Goal: Task Accomplishment & Management: Complete application form

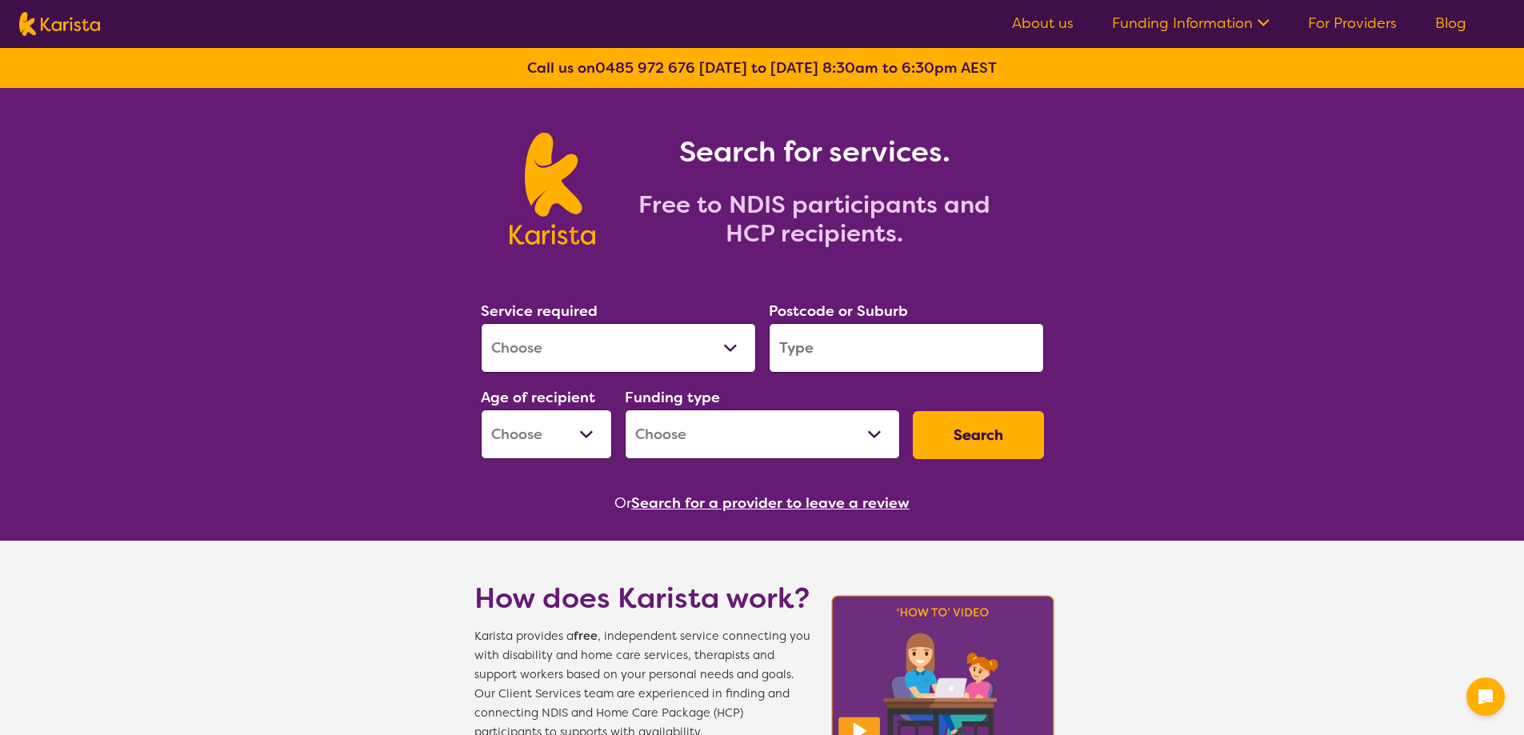
drag, startPoint x: 748, startPoint y: 326, endPoint x: 725, endPoint y: 334, distance: 24.5
click at [748, 326] on select "Allied Health Assistant Assessment ([MEDICAL_DATA] or [MEDICAL_DATA]) Behaviour…" at bounding box center [618, 348] width 275 height 50
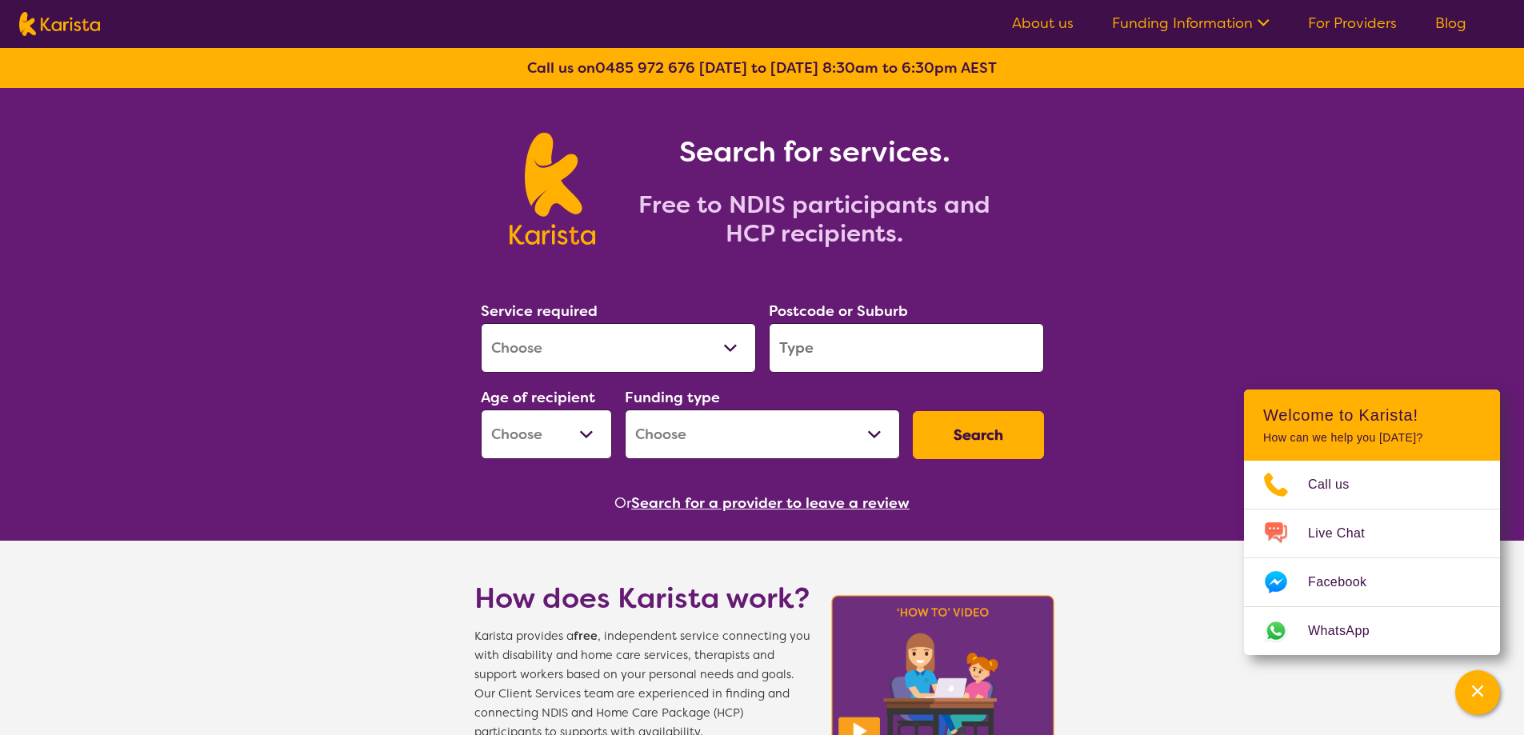
select select "[MEDICAL_DATA]"
click at [481, 323] on select "Allied Health Assistant Assessment ([MEDICAL_DATA] or [MEDICAL_DATA]) Behaviour…" at bounding box center [618, 348] width 275 height 50
click at [828, 344] on input "search" at bounding box center [906, 348] width 275 height 50
type input "3141"
click at [569, 430] on select "Early Childhood - 0 to 9 Child - 10 to 11 Adolescent - 12 to 17 Adult - 18 to 6…" at bounding box center [546, 435] width 131 height 50
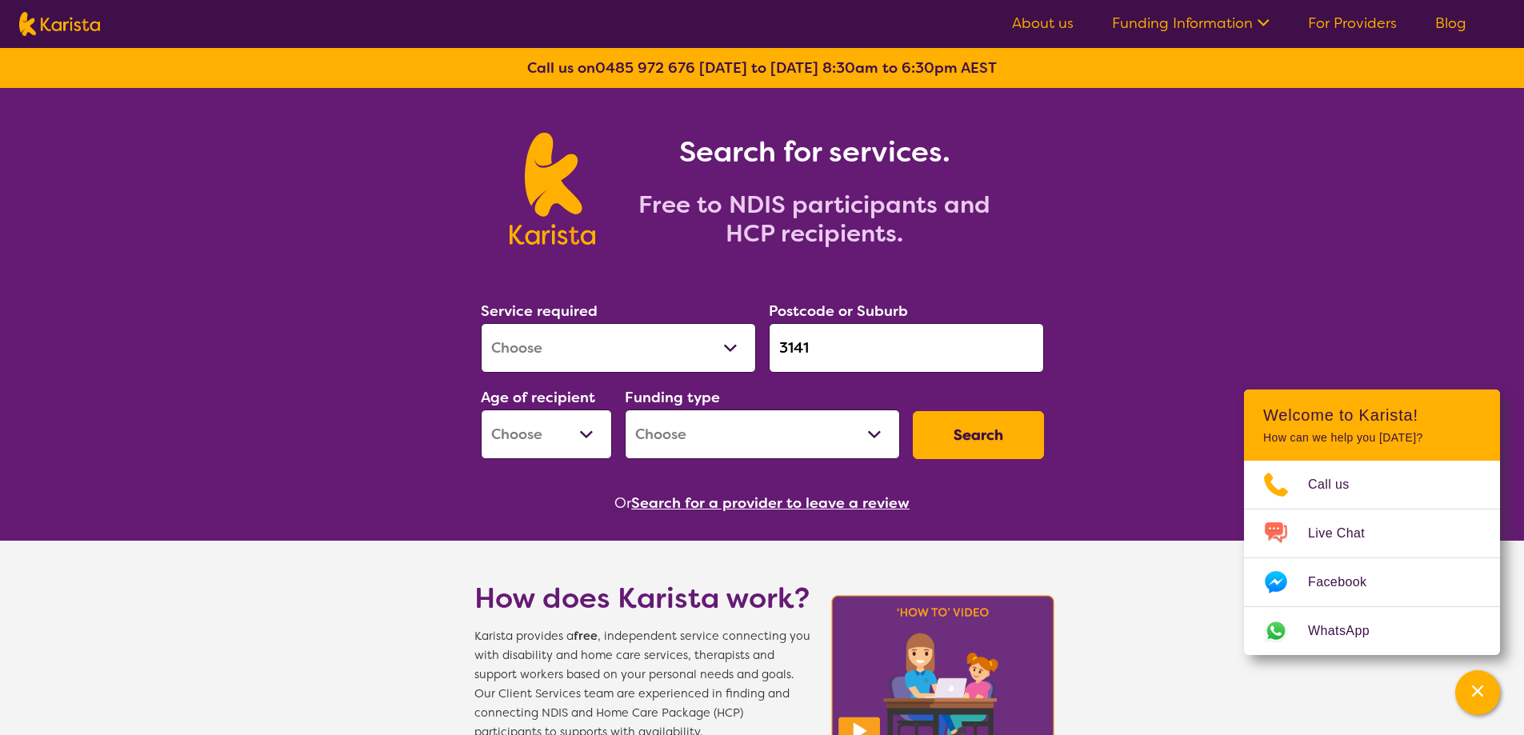
select select "AS"
click at [481, 410] on select "Early Childhood - 0 to 9 Child - 10 to 11 Adolescent - 12 to 17 Adult - 18 to 6…" at bounding box center [546, 435] width 131 height 50
click at [741, 426] on select "Home Care Package (HCP) National Disability Insurance Scheme (NDIS) I don't know" at bounding box center [762, 435] width 275 height 50
select select "NDIS"
click at [625, 410] on select "Home Care Package (HCP) National Disability Insurance Scheme (NDIS) I don't know" at bounding box center [762, 435] width 275 height 50
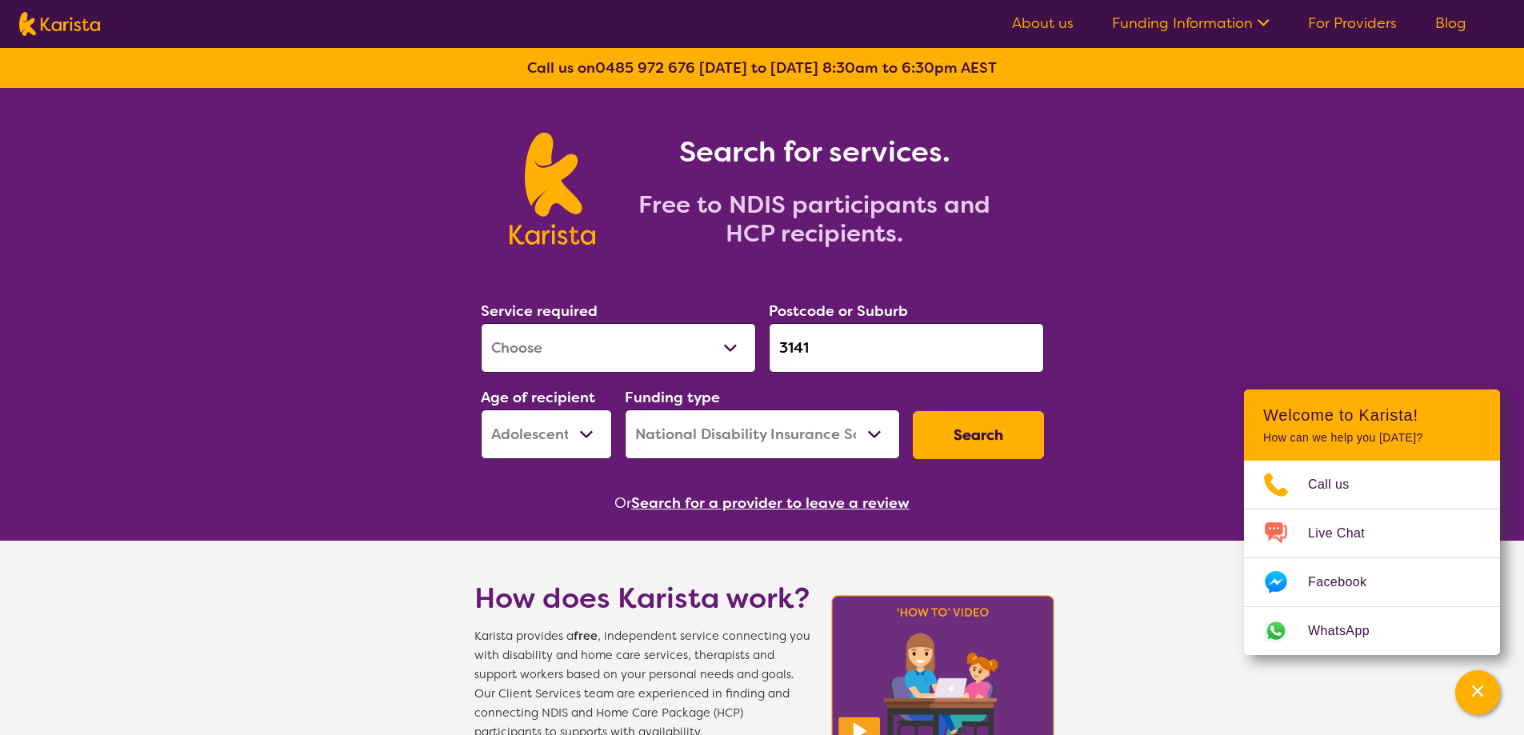
click at [1010, 407] on div "Search" at bounding box center [978, 435] width 144 height 61
click at [996, 439] on button "Search" at bounding box center [978, 435] width 131 height 48
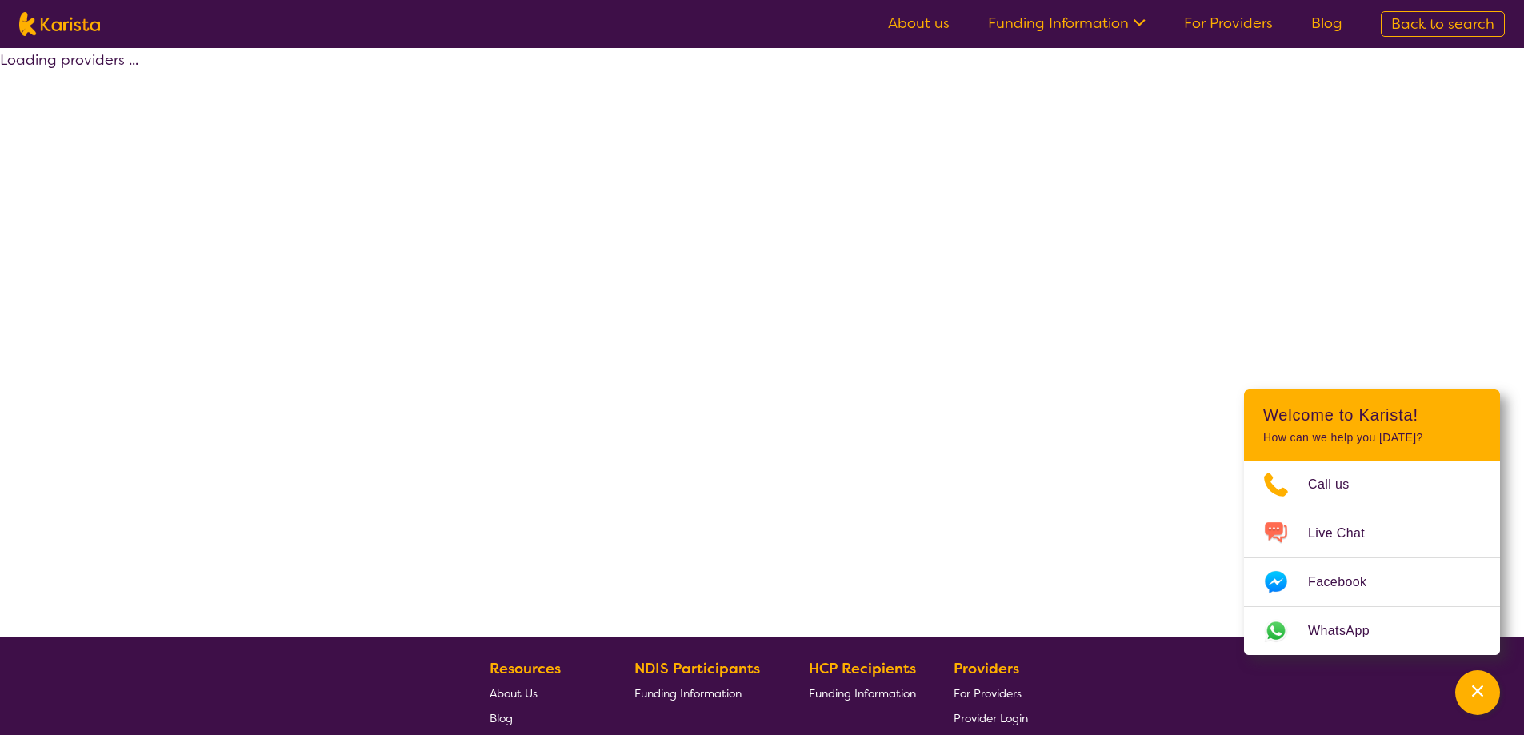
select select "by_score"
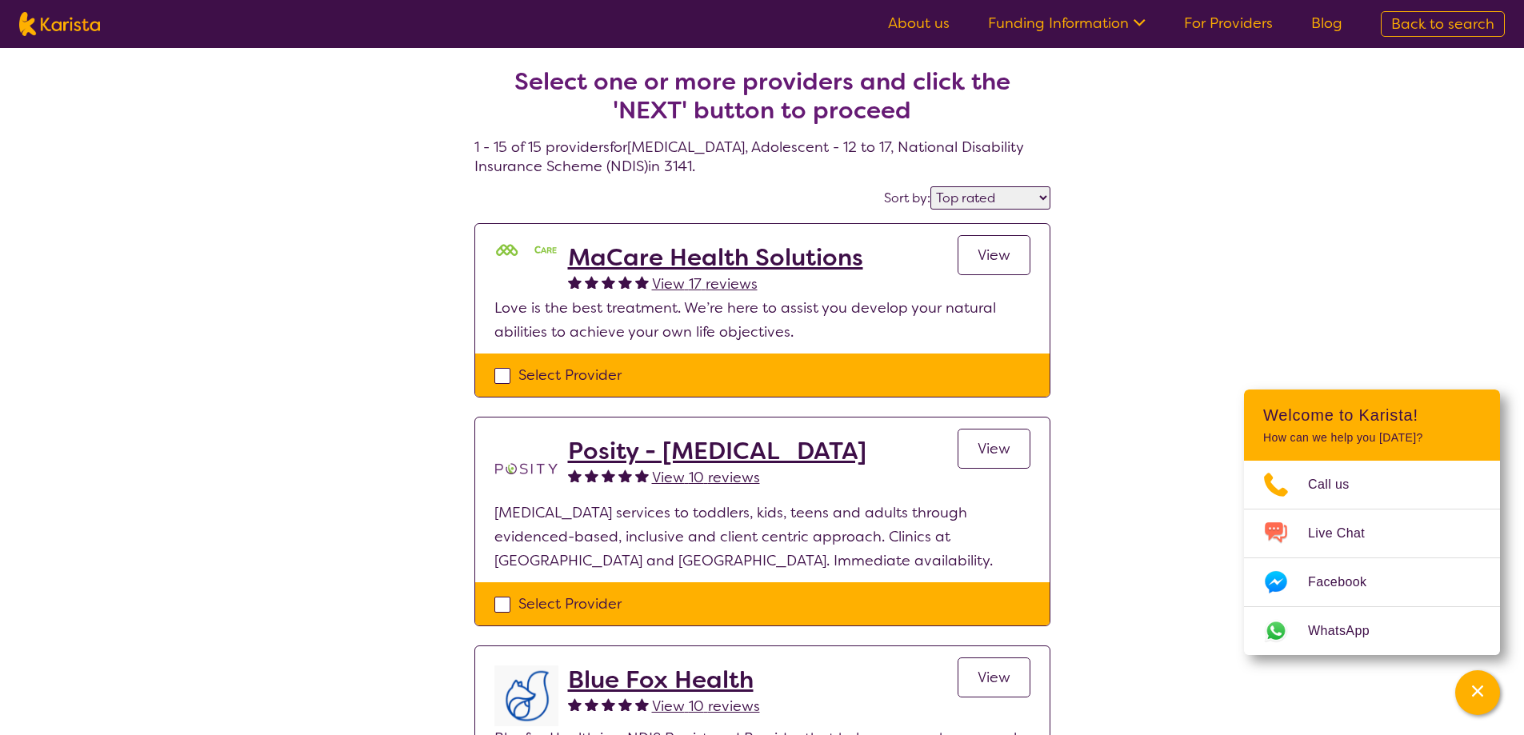
click at [504, 379] on div "Select Provider" at bounding box center [762, 375] width 536 height 24
checkbox input "true"
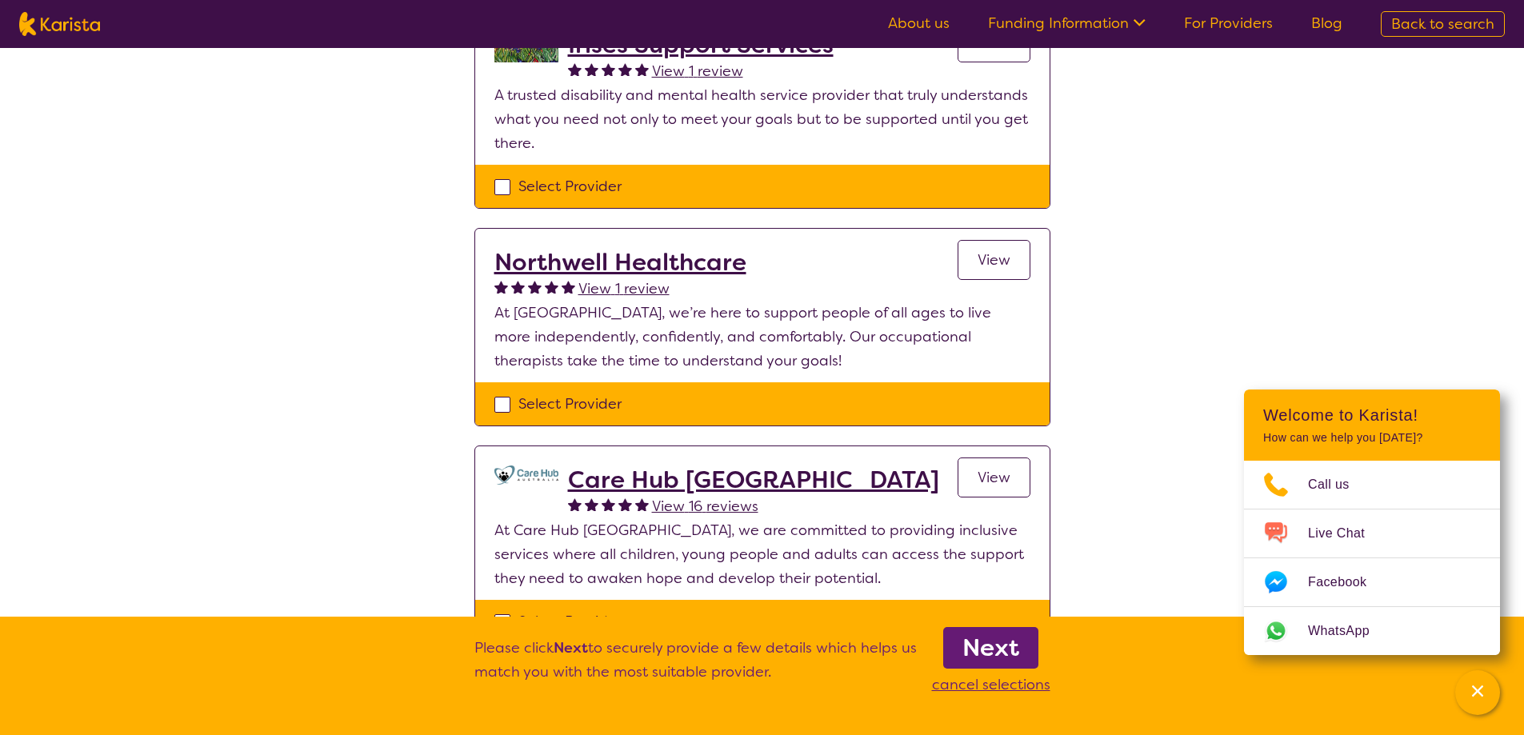
scroll to position [1920, 0]
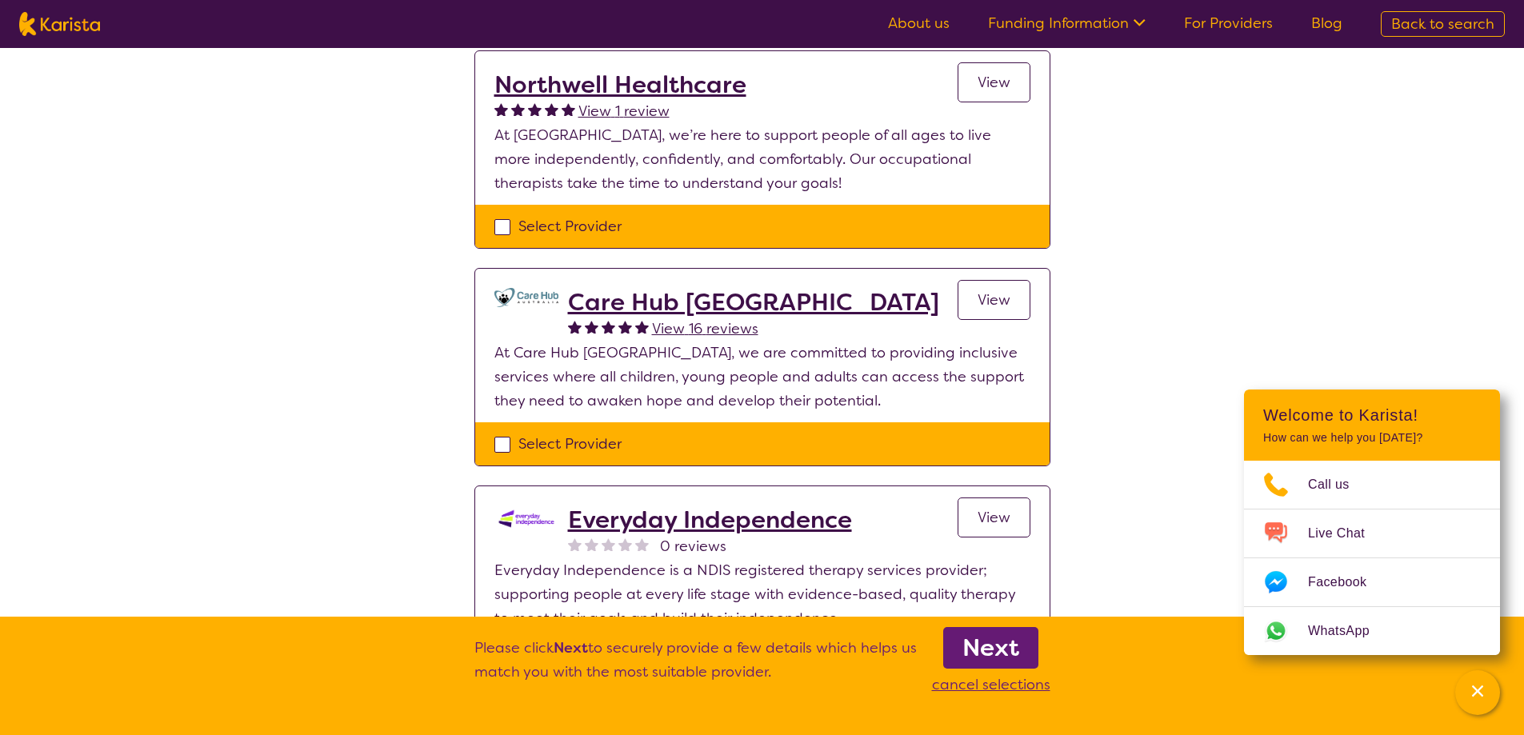
click at [986, 643] on b "Next" at bounding box center [990, 648] width 57 height 32
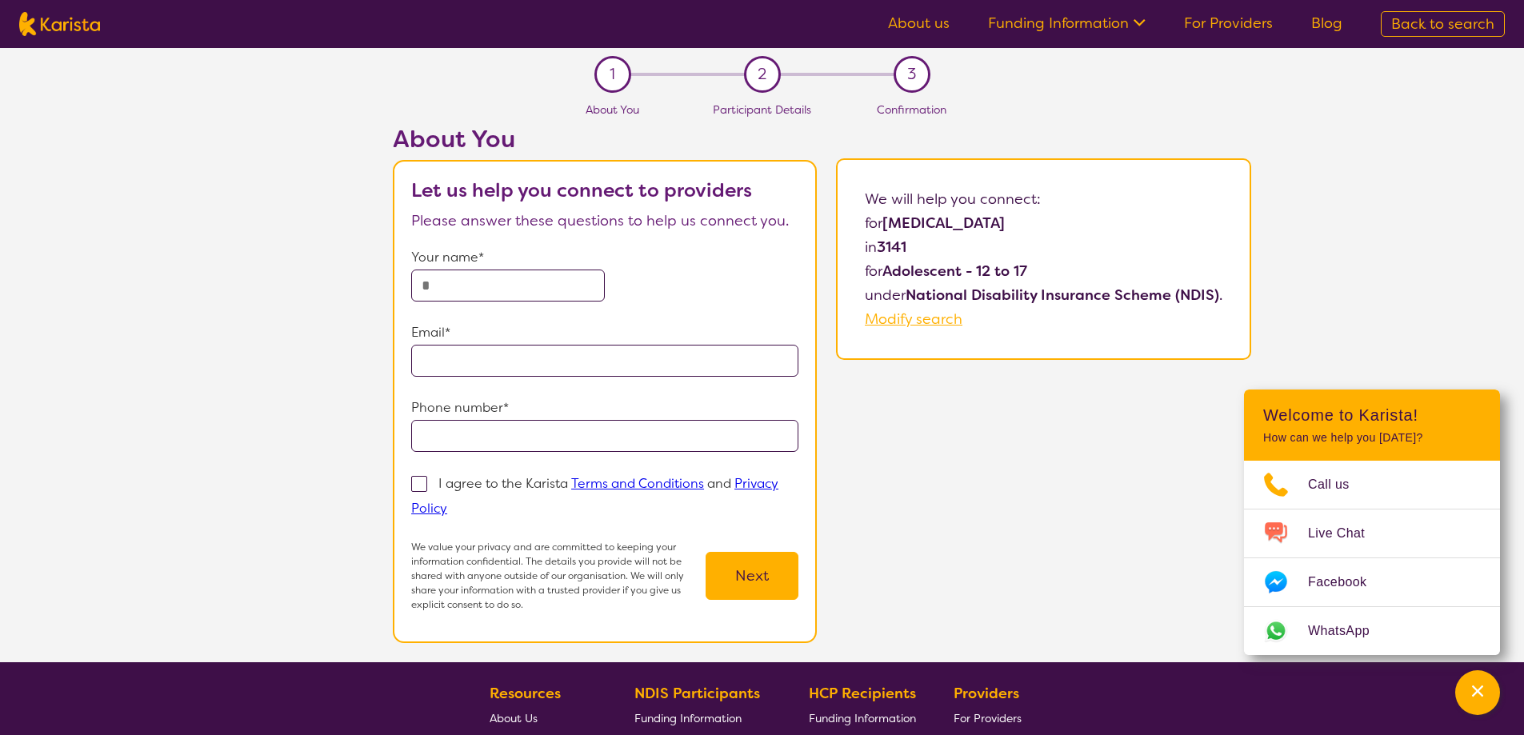
click at [499, 282] on input "text" at bounding box center [508, 286] width 194 height 32
type input "**********"
click at [484, 350] on input "email" at bounding box center [604, 361] width 387 height 32
type input "**********"
click at [482, 427] on input "tel" at bounding box center [604, 436] width 387 height 32
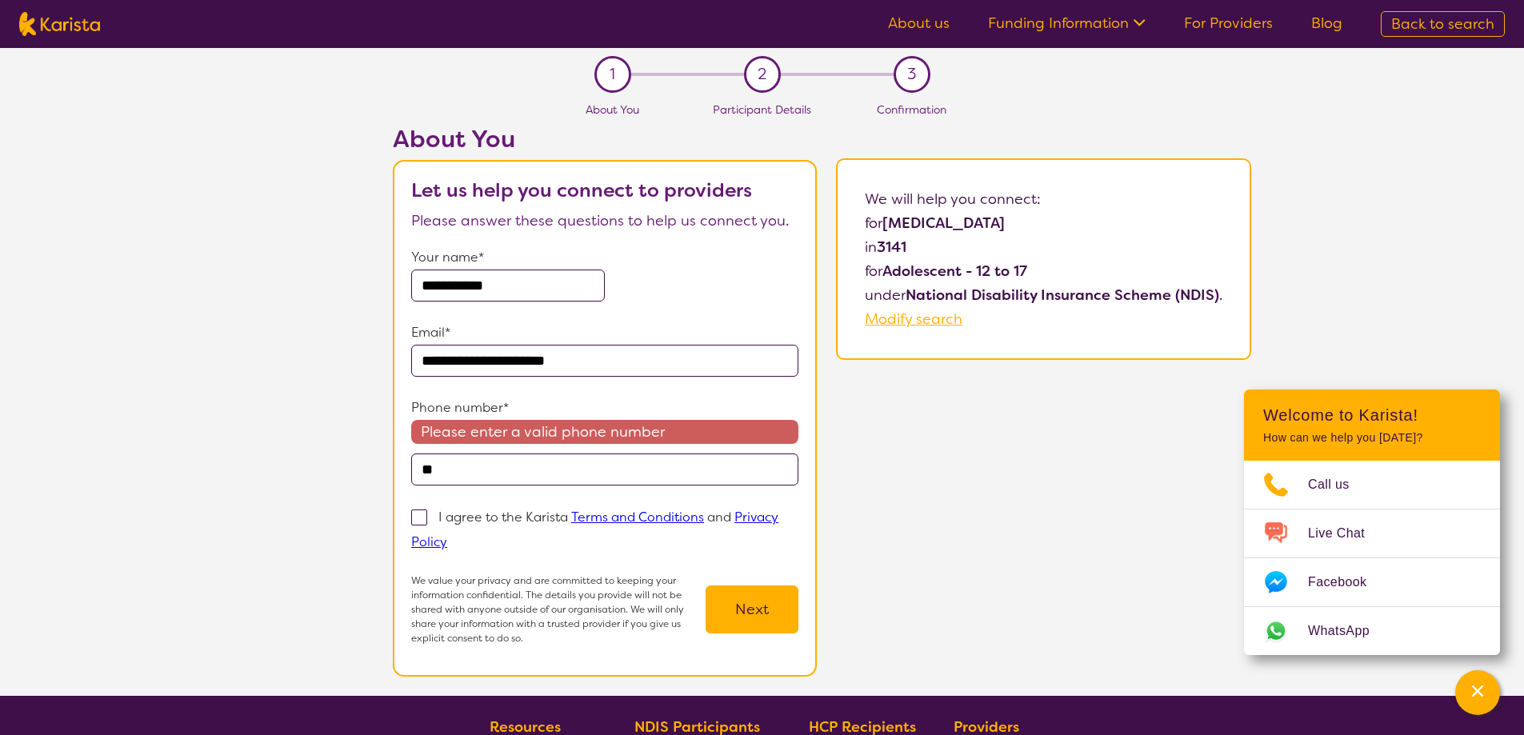
type input "*"
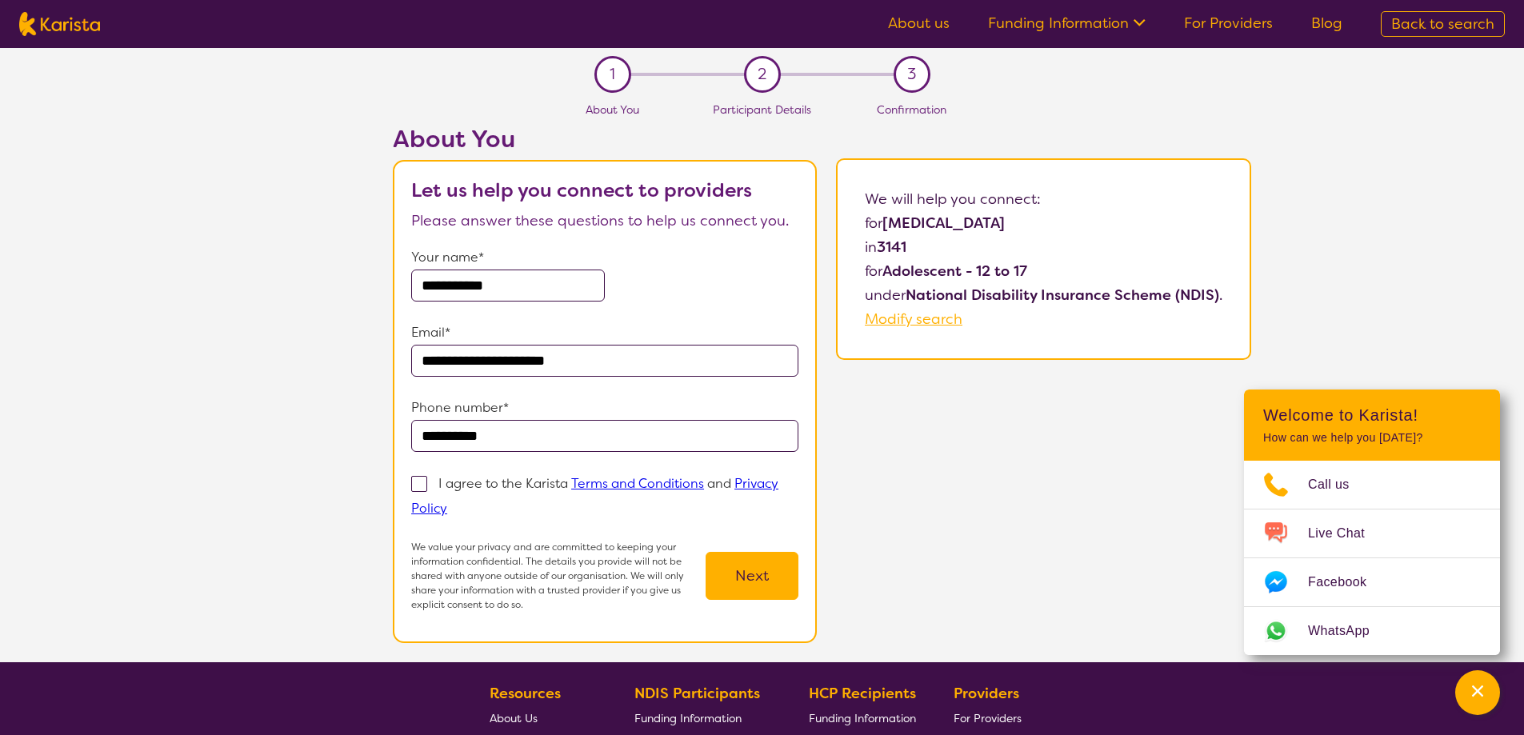
type input "**********"
click at [419, 484] on span at bounding box center [419, 484] width 16 height 16
click at [447, 502] on input "I agree to the Karista Terms and Conditions and Privacy Policy" at bounding box center [452, 507] width 10 height 10
checkbox input "true"
click at [785, 574] on button "Next" at bounding box center [752, 576] width 93 height 48
